Goal: Transaction & Acquisition: Purchase product/service

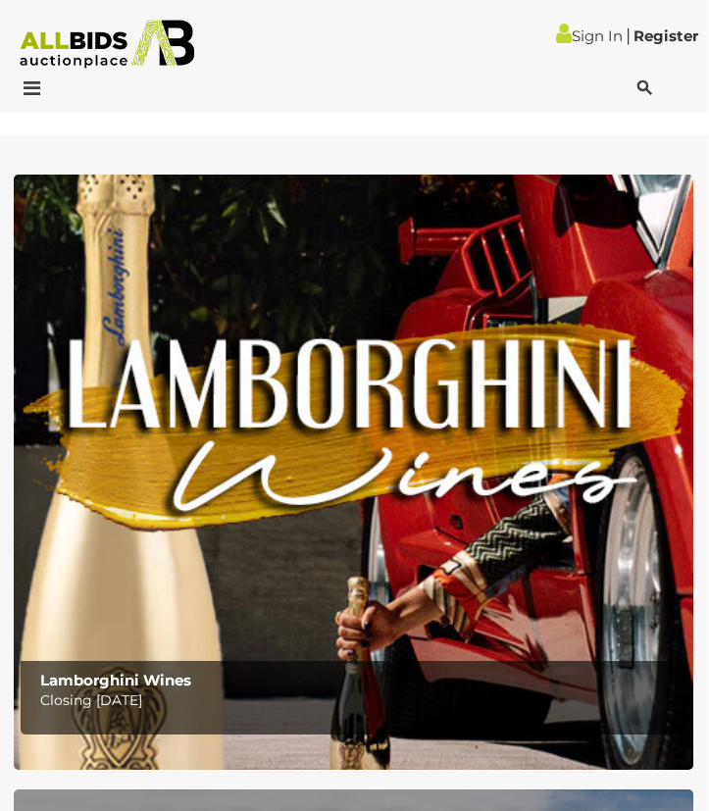
click at [31, 81] on icon at bounding box center [28, 88] width 26 height 20
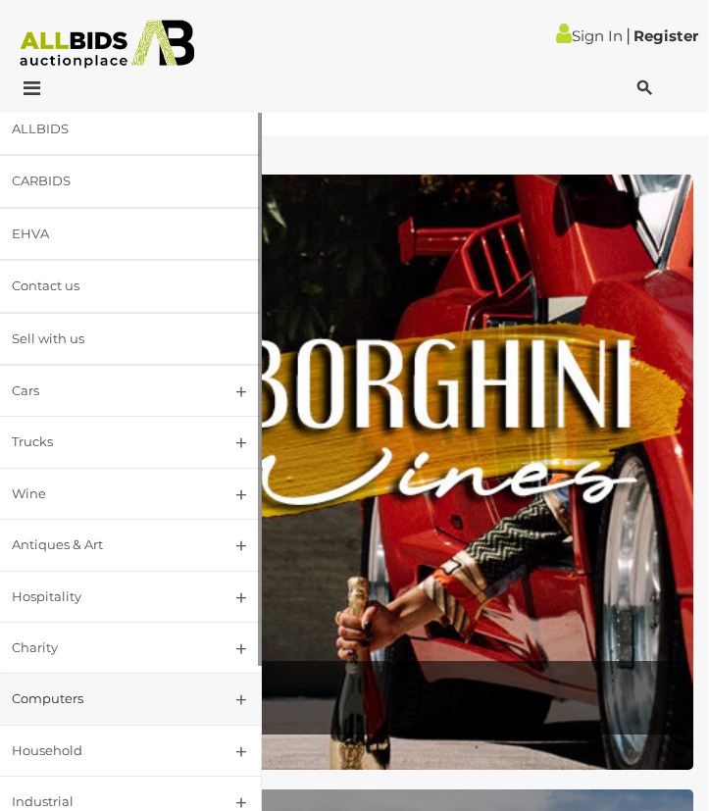
click at [127, 687] on div "Computers" at bounding box center [108, 698] width 190 height 23
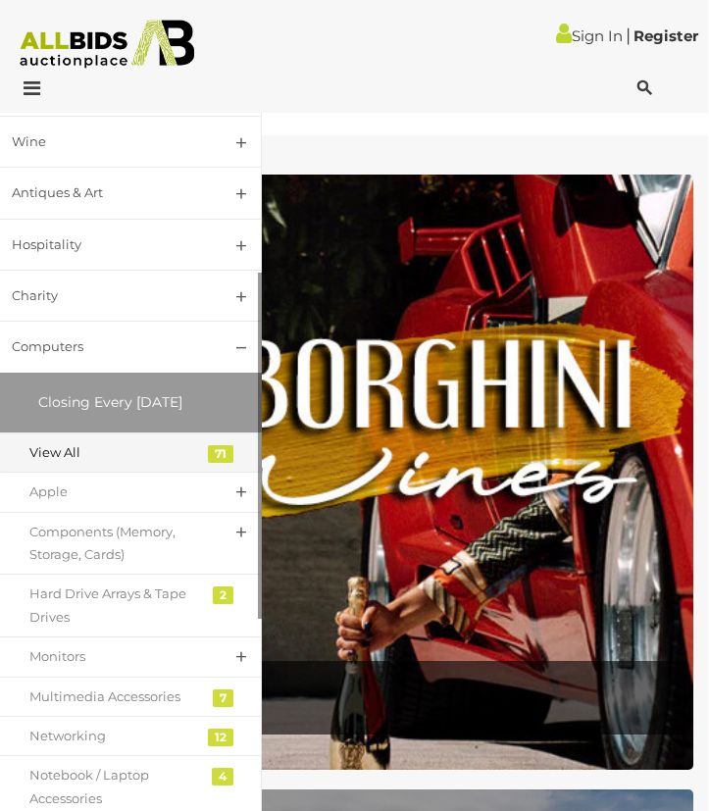
click at [72, 458] on div "View All" at bounding box center [116, 452] width 173 height 23
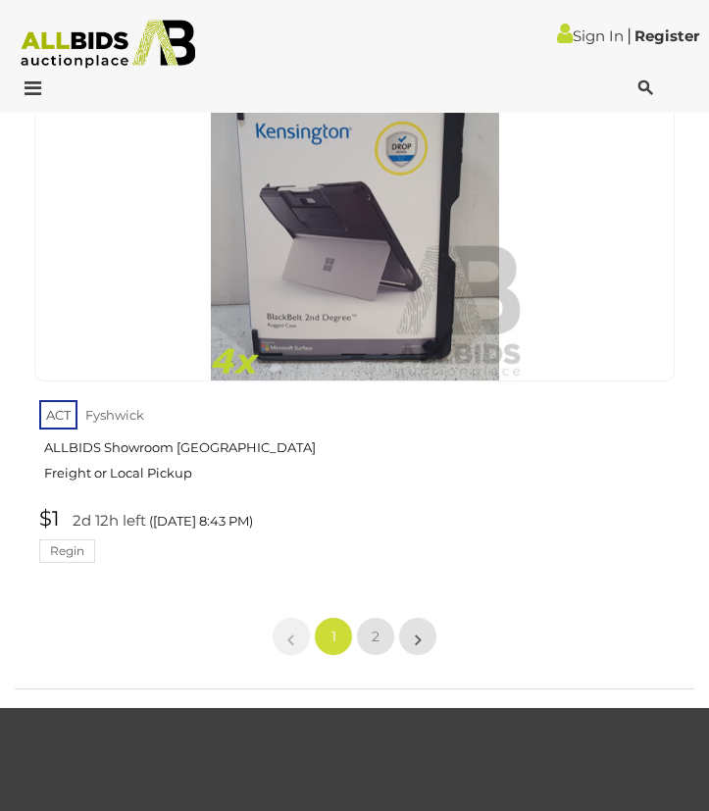
scroll to position [32484, 0]
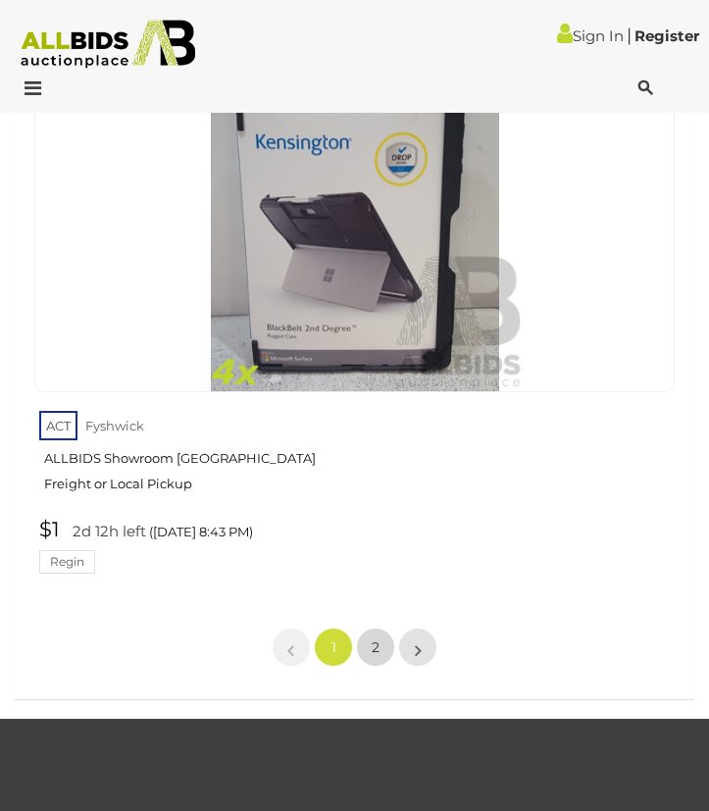
click at [376, 638] on span "2" at bounding box center [376, 647] width 8 height 18
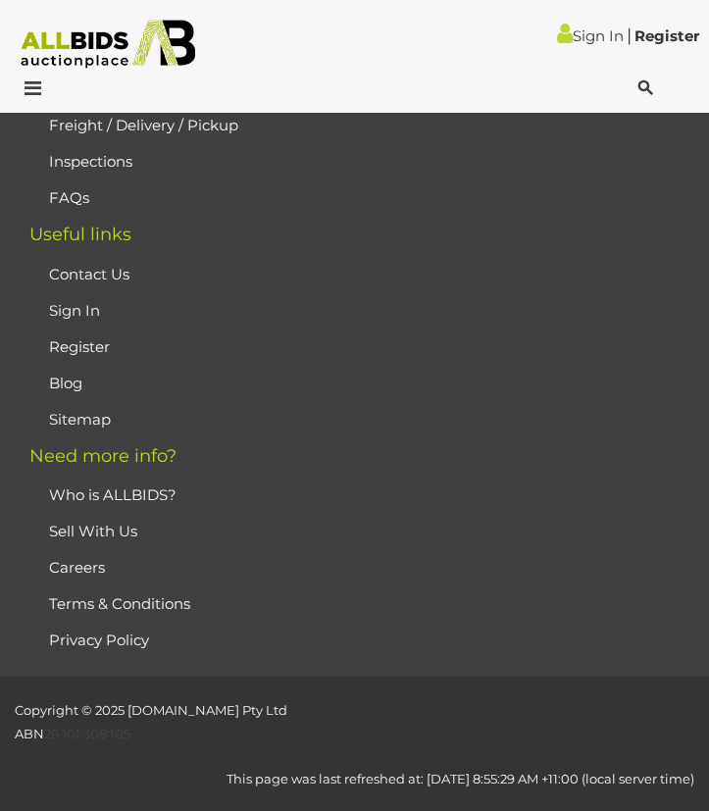
scroll to position [310, 0]
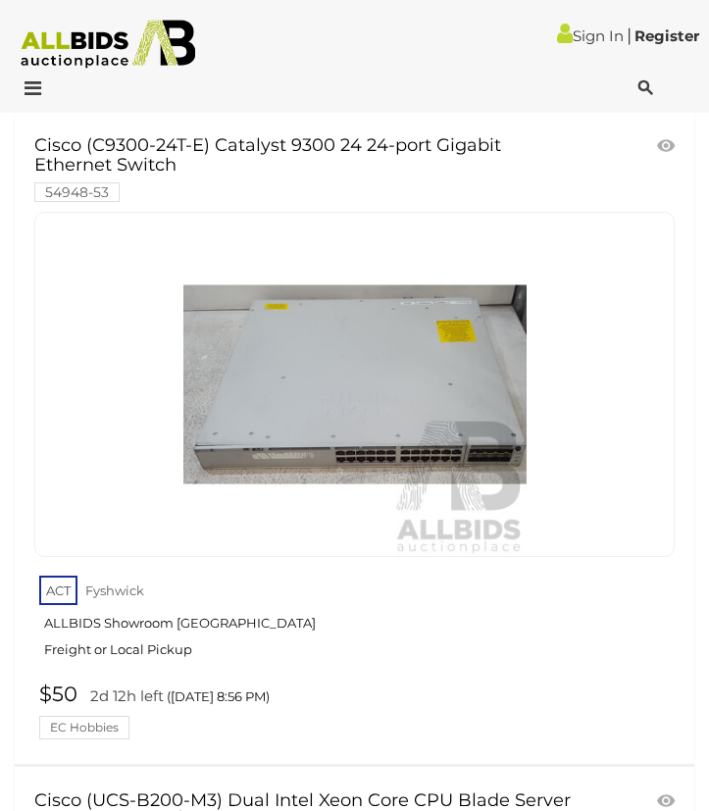
scroll to position [2999, 0]
click at [271, 444] on img at bounding box center [354, 385] width 343 height 343
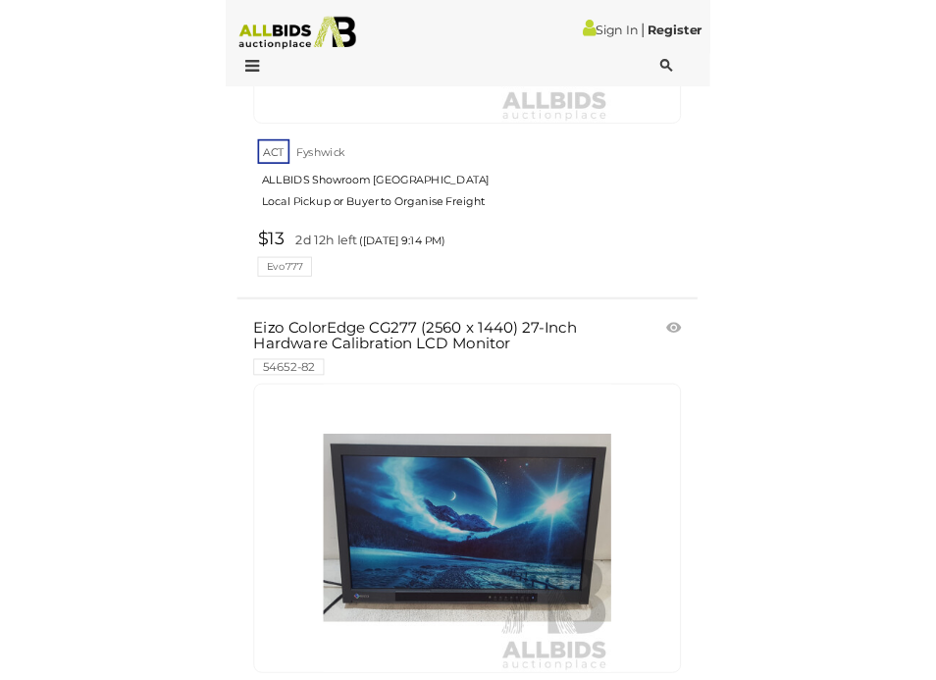
scroll to position [7785, 0]
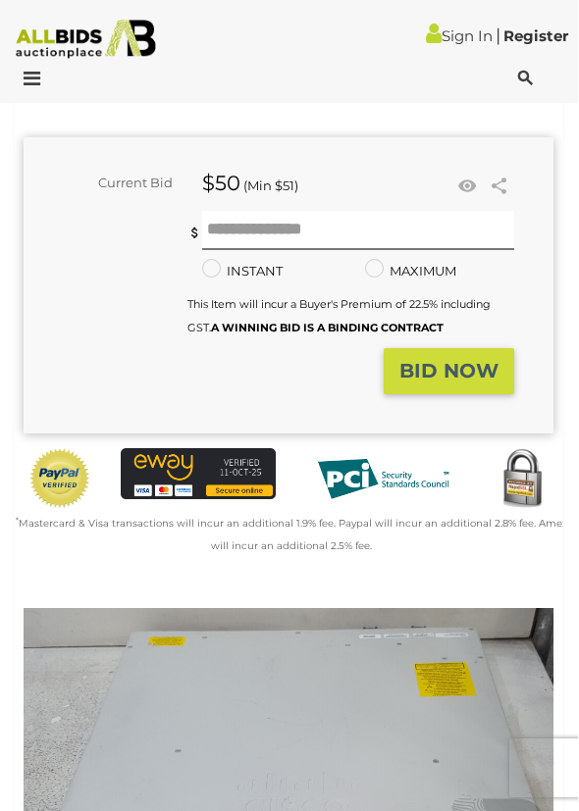
scroll to position [286, 0]
